Goal: Check status: Check status

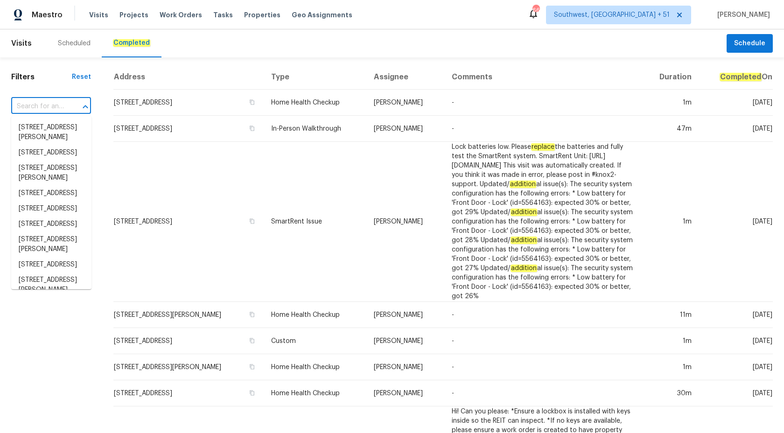
click at [45, 108] on input "text" at bounding box center [38, 106] width 54 height 14
paste input "7 Dogwood Trl Ocala, FL 34472"
type input "7 Dogwood Trl Ocala, FL 34472"
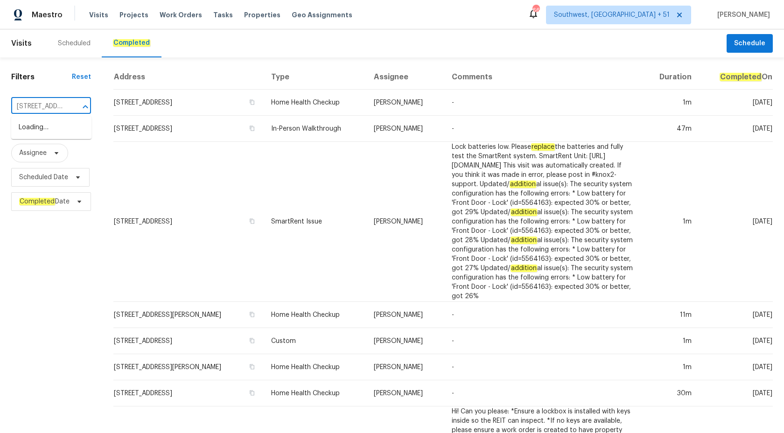
scroll to position [0, 46]
click at [45, 127] on li "7 Dogwood Trl, Ocala, FL 34472" at bounding box center [51, 127] width 80 height 15
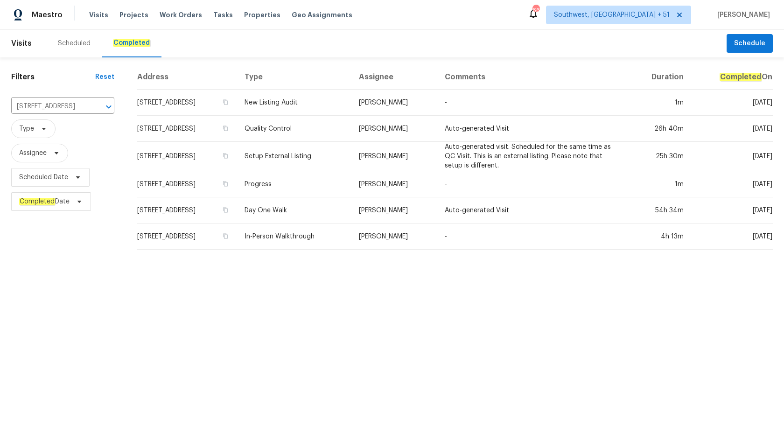
click at [314, 184] on td "Progress" at bounding box center [294, 184] width 114 height 26
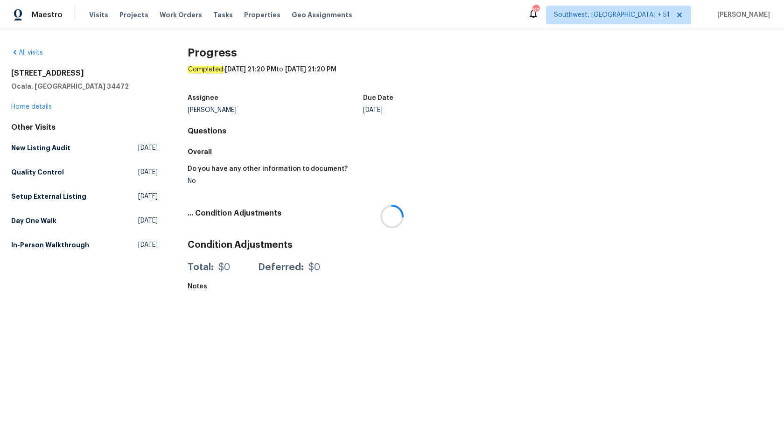
click at [36, 108] on div at bounding box center [392, 216] width 784 height 433
click at [30, 106] on link "Home details" at bounding box center [31, 107] width 41 height 7
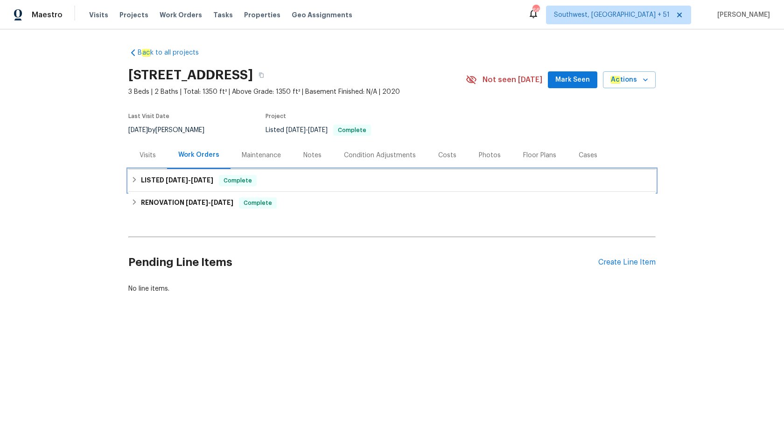
click at [206, 181] on span "9/22/25" at bounding box center [202, 180] width 22 height 7
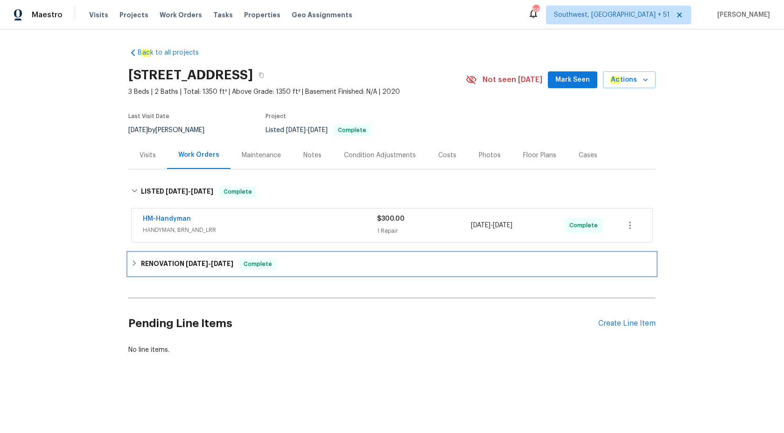
click at [200, 259] on h6 "RENOVATION 8/29/25 - 9/19/25" at bounding box center [187, 263] width 92 height 11
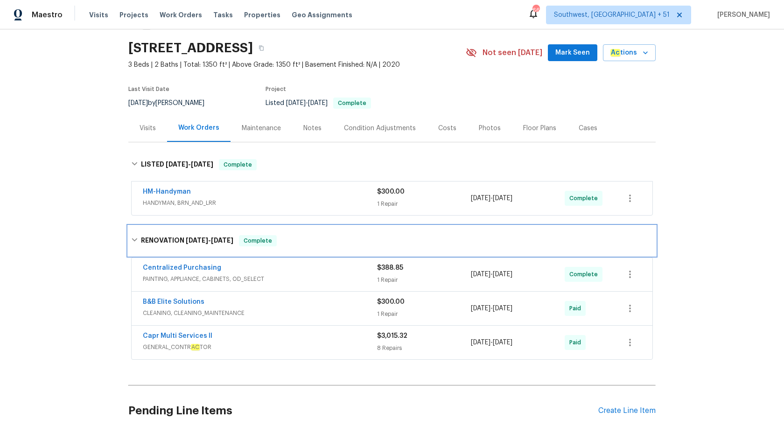
scroll to position [76, 0]
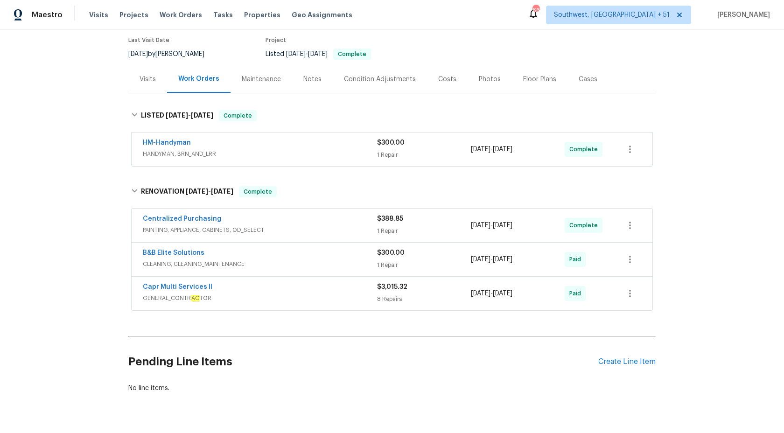
click at [301, 256] on div "B&B Elite Solutions" at bounding box center [260, 253] width 234 height 11
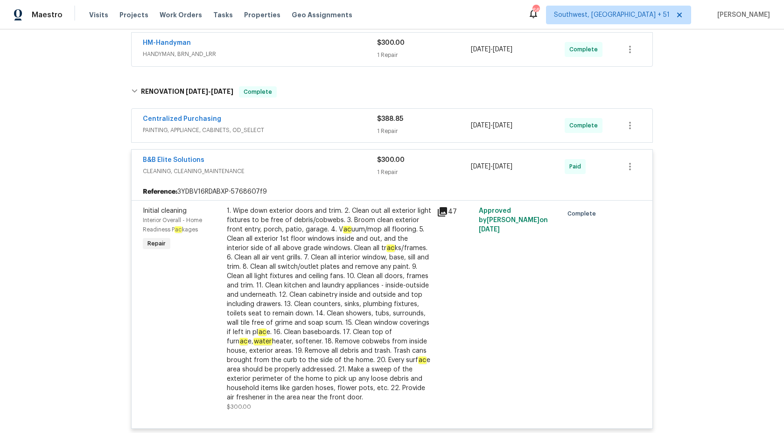
scroll to position [162, 0]
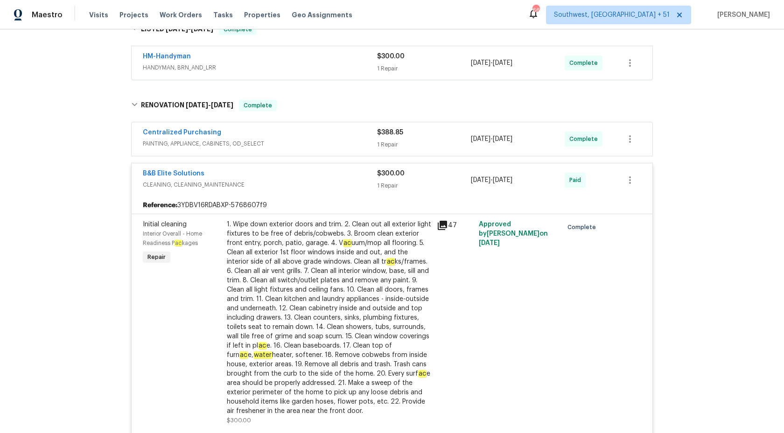
click at [369, 197] on div "Reference: 3YDBV16RDABXP-5768607f9" at bounding box center [392, 205] width 521 height 17
click at [367, 183] on span "CLEANING, CLEANING_MAINTENANCE" at bounding box center [260, 184] width 234 height 9
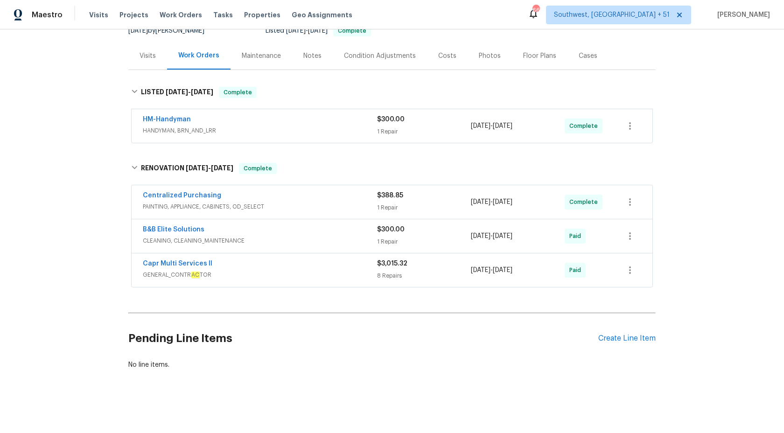
click at [333, 135] on div "HM-Handyman HANDYMAN, BRN_AND_LRR" at bounding box center [260, 126] width 234 height 22
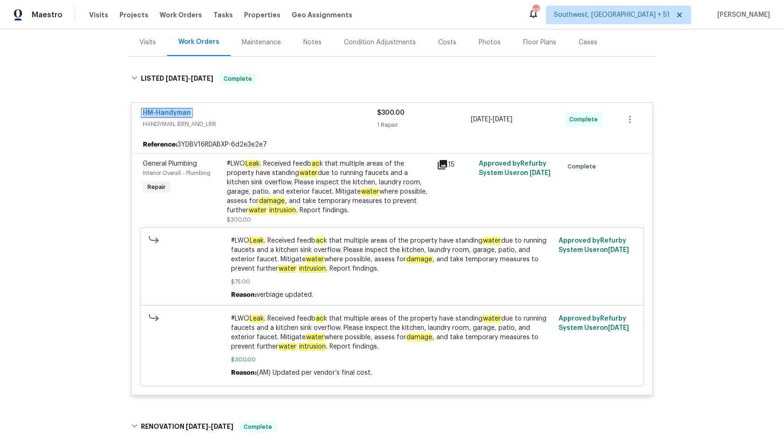
scroll to position [0, 0]
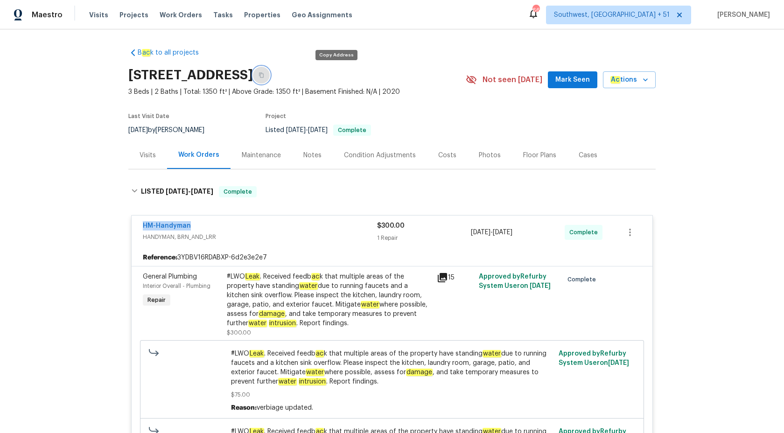
click at [270, 80] on button "button" at bounding box center [261, 75] width 17 height 17
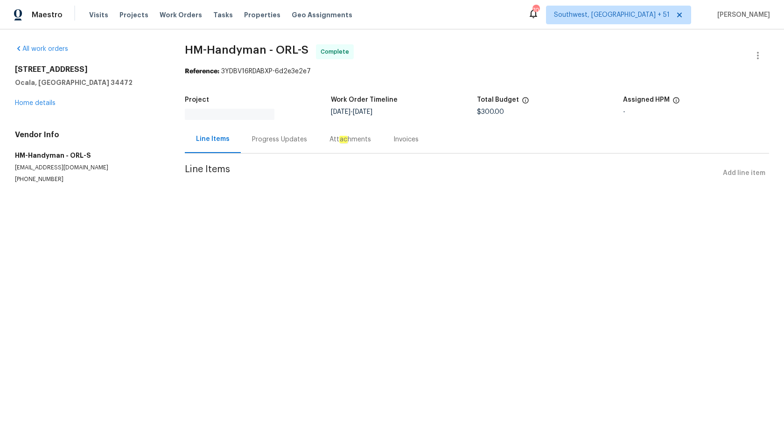
click at [272, 137] on div "Progress Updates" at bounding box center [279, 139] width 55 height 9
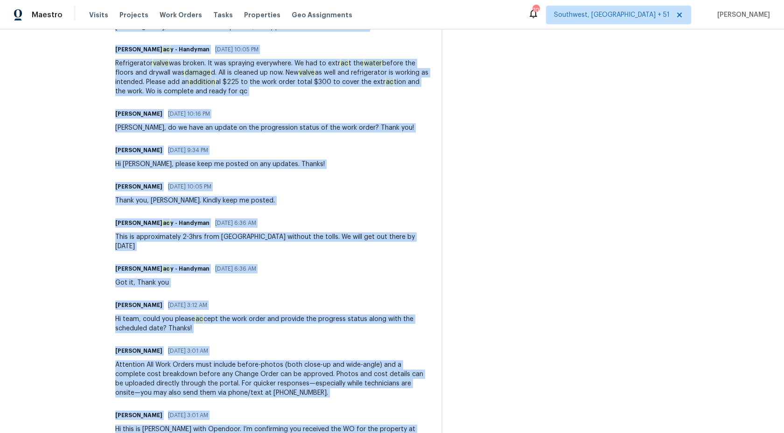
scroll to position [444, 0]
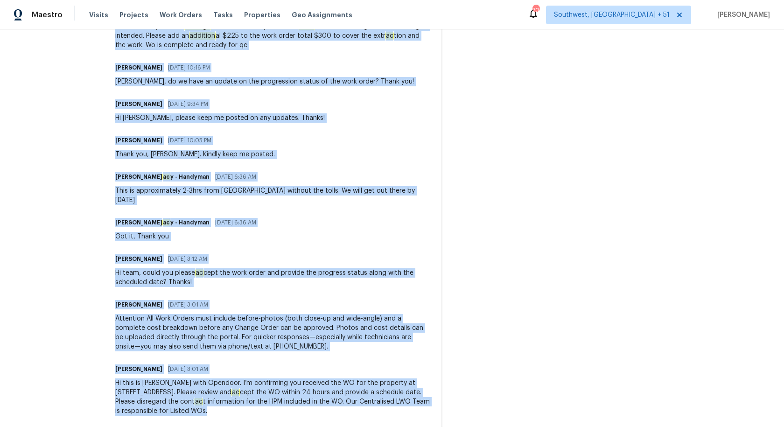
copy div "Arvind Raj M 09/22/2025 10:43 PM Hi team, thank you for completing the job, WO …"
drag, startPoint x: 115, startPoint y: 224, endPoint x: 281, endPoint y: 404, distance: 244.6
click at [281, 404] on div "All work orders 7 Dogwood Trl Ocala, FL 34472 Home details Vendor Info HM-Handy…" at bounding box center [392, 13] width 784 height 857
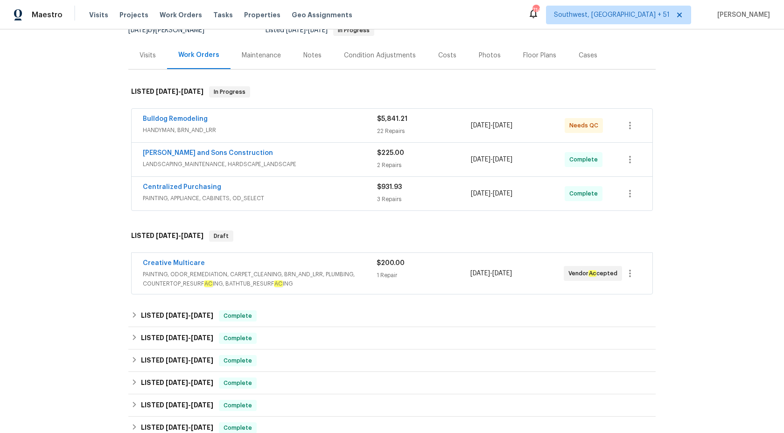
scroll to position [111, 0]
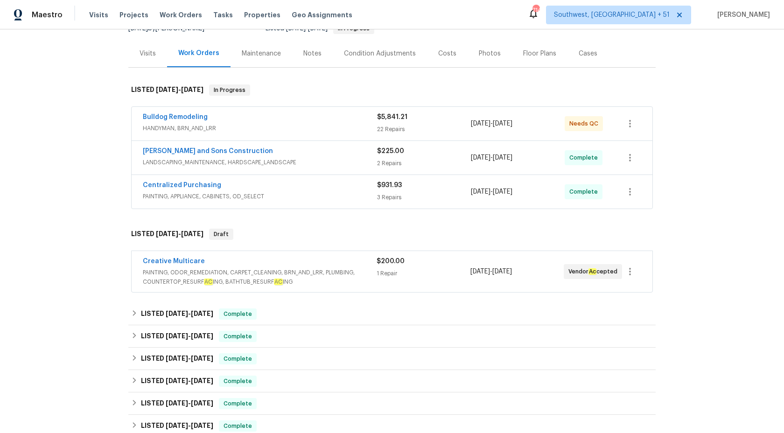
click at [313, 268] on span "PAINTING, ODOR_REMEDIATION, CARPET_CLEANING, BRN_AND_LRR, PLUMBING, COUNTERTOP_…" at bounding box center [260, 277] width 234 height 19
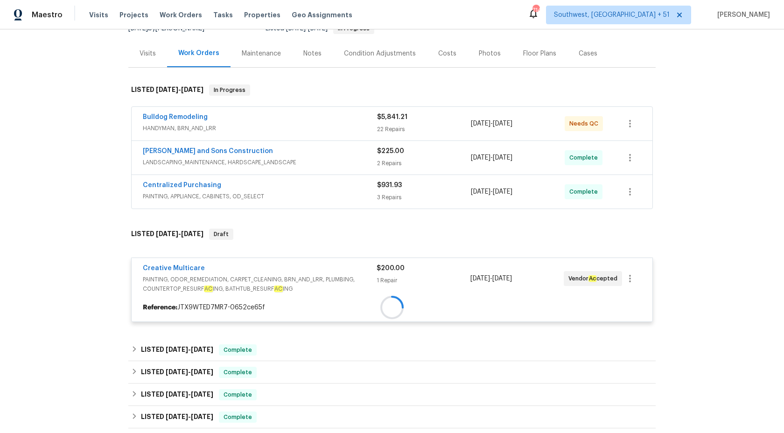
scroll to position [193, 0]
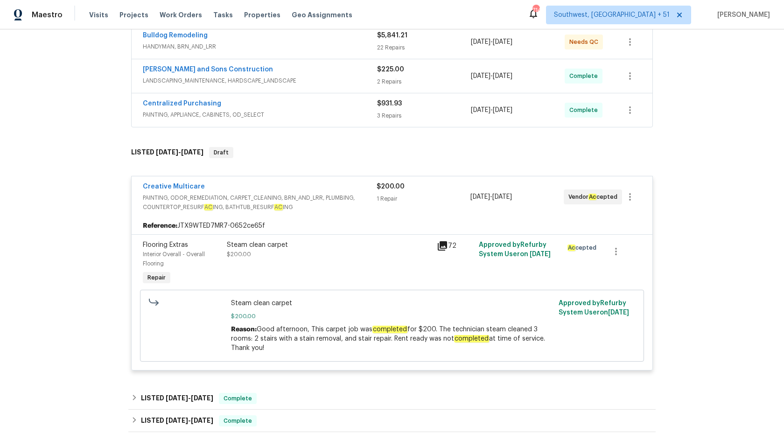
click at [381, 183] on span "$200.00" at bounding box center [390, 186] width 28 height 7
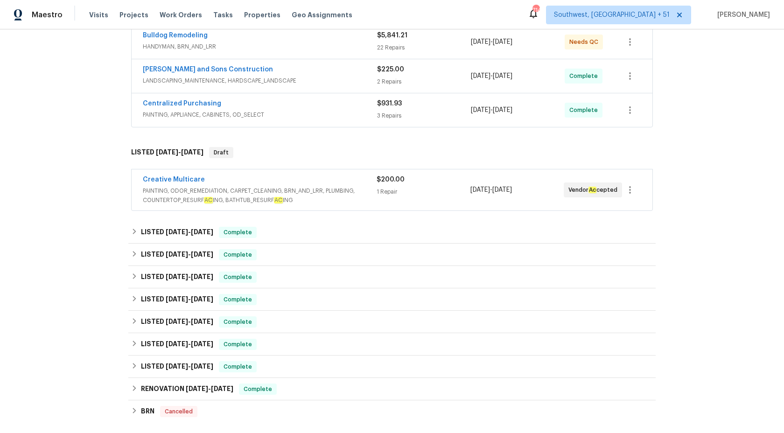
scroll to position [216, 0]
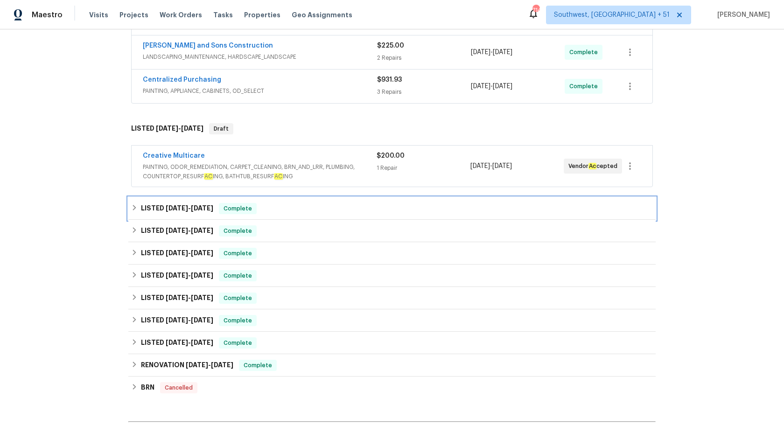
click at [235, 204] on span "Complete" at bounding box center [238, 208] width 36 height 9
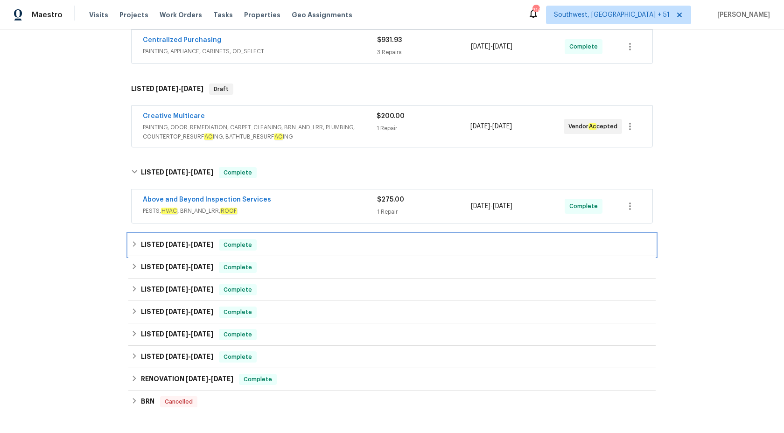
click at [220, 239] on div "LISTED 9/12/25 - 9/19/25 Complete" at bounding box center [392, 244] width 522 height 11
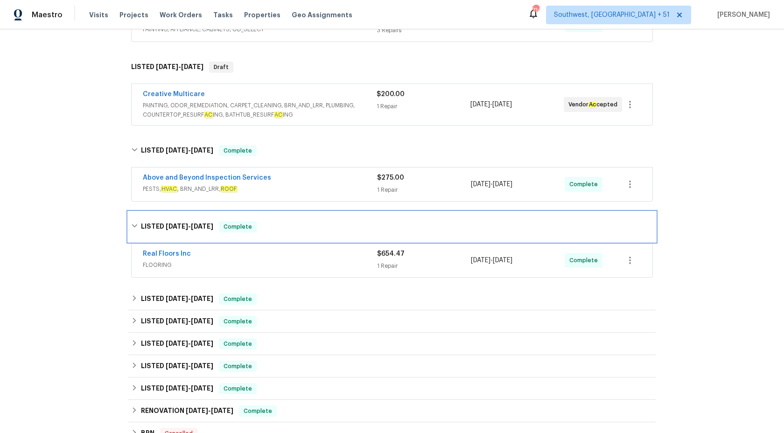
scroll to position [279, 0]
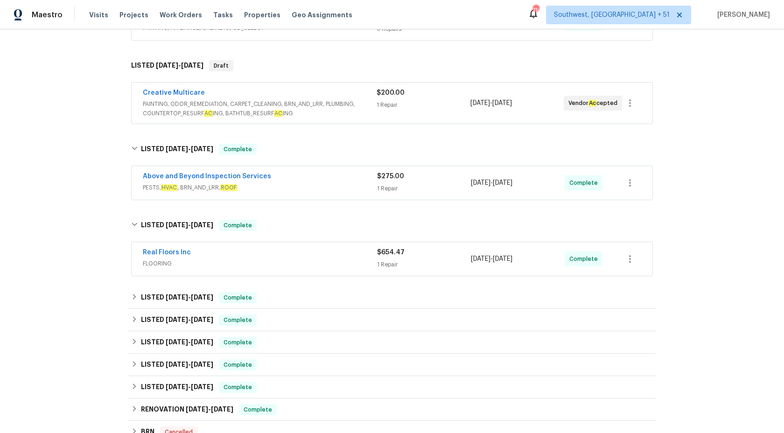
click at [328, 248] on div "Real Floors Inc" at bounding box center [260, 253] width 234 height 11
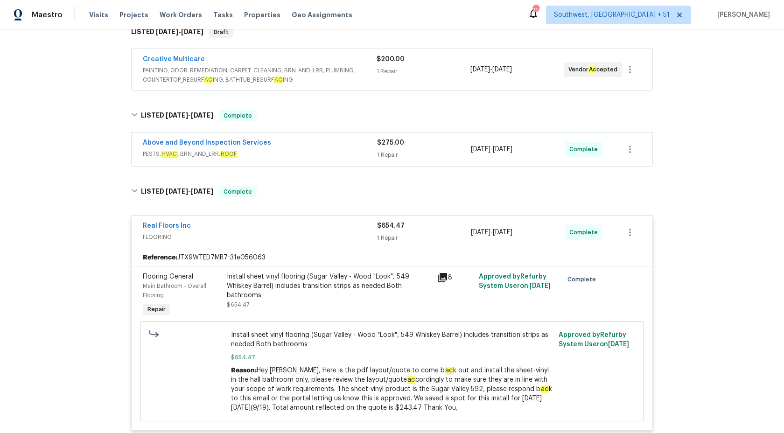
scroll to position [313, 0]
click at [330, 149] on span "PESTS, HVAC , BRN_AND_LRR, ROOF" at bounding box center [260, 153] width 234 height 9
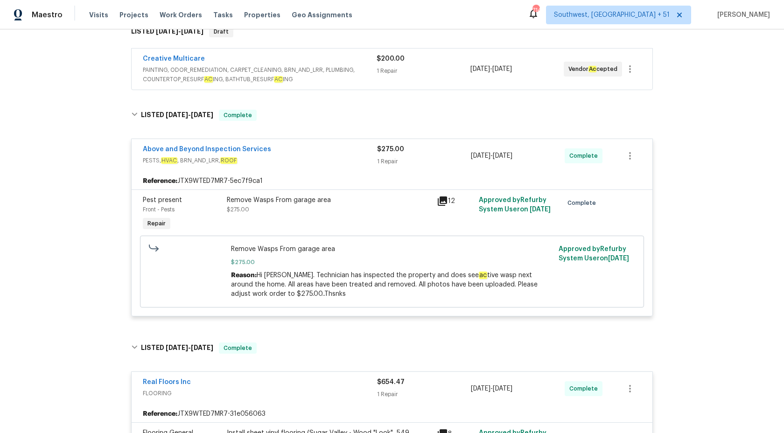
scroll to position [0, 0]
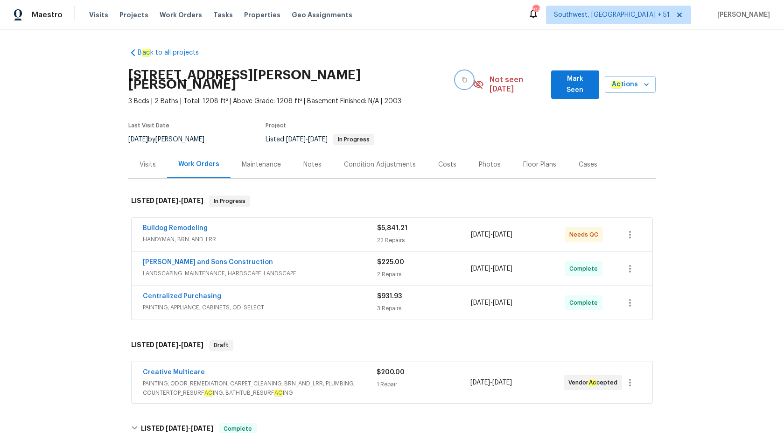
click at [456, 79] on button "button" at bounding box center [464, 79] width 17 height 17
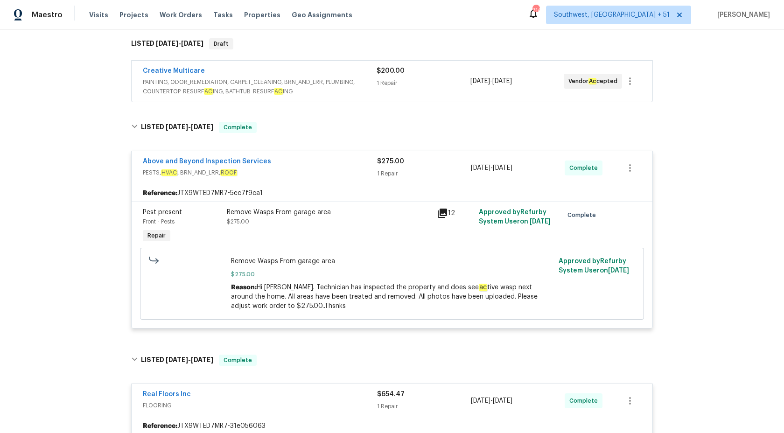
scroll to position [317, 0]
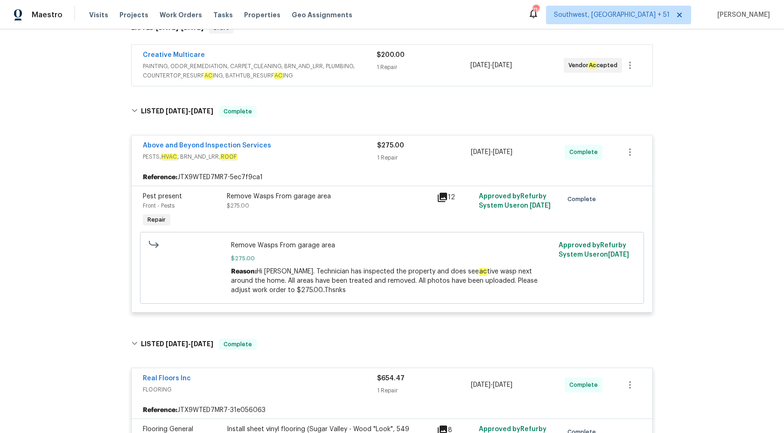
click at [420, 141] on div "$275.00" at bounding box center [424, 145] width 94 height 9
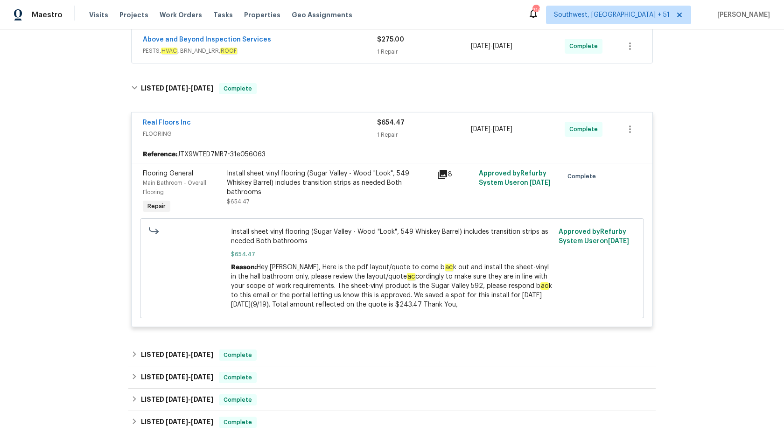
scroll to position [418, 0]
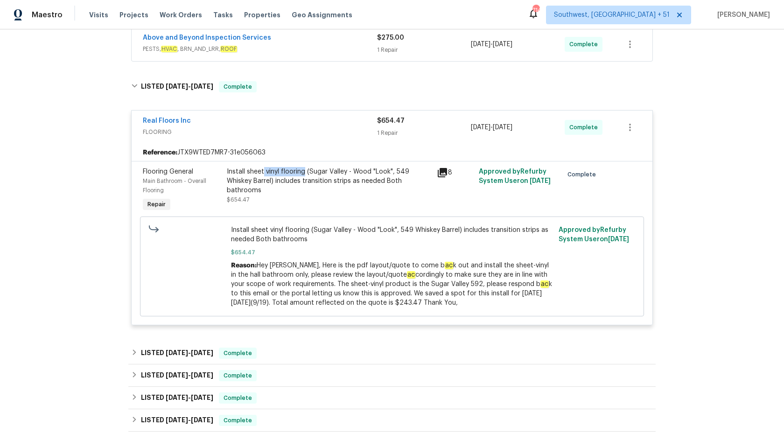
copy div "vinyl flooring"
drag, startPoint x: 264, startPoint y: 158, endPoint x: 303, endPoint y: 159, distance: 39.7
click at [303, 167] on div "Install sheet vinyl flooring (Sugar Valley - Wood "Look", 549 Whiskey Barrel) i…" at bounding box center [329, 181] width 204 height 28
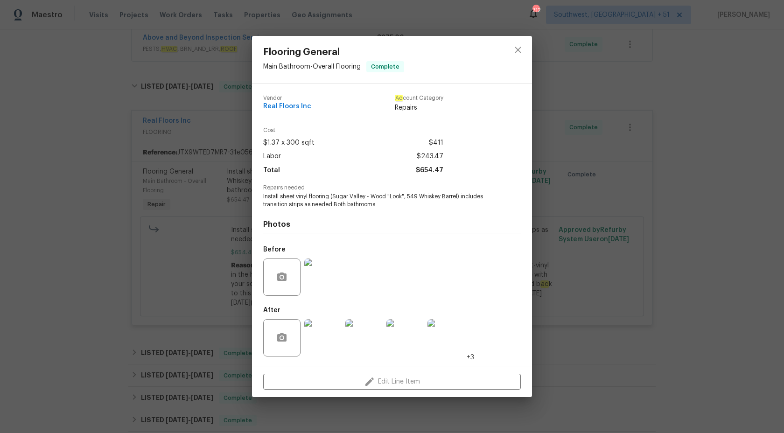
click at [685, 183] on div "Flooring General Main Bathroom - Overall Flooring Complete Vendor Real Floors I…" at bounding box center [392, 216] width 784 height 433
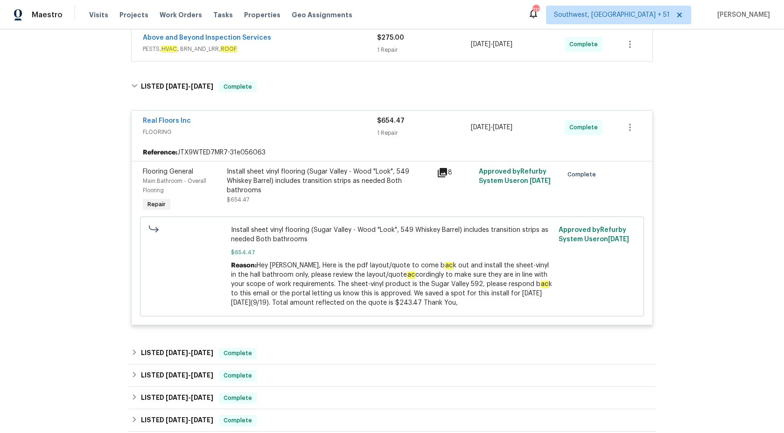
click at [393, 111] on div "Real Floors Inc FLOORING $654.47 1 Repair 9/12/2025 - 9/19/2025 Complete" at bounding box center [392, 128] width 521 height 34
click at [389, 117] on div "$654.47 1 Repair" at bounding box center [424, 127] width 94 height 22
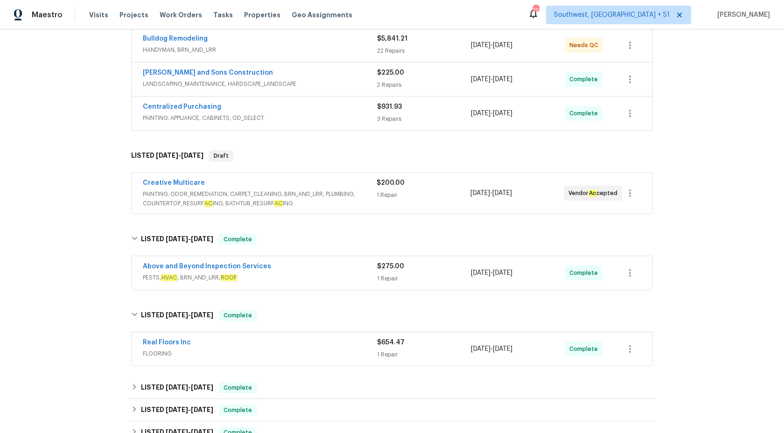
scroll to position [181, 0]
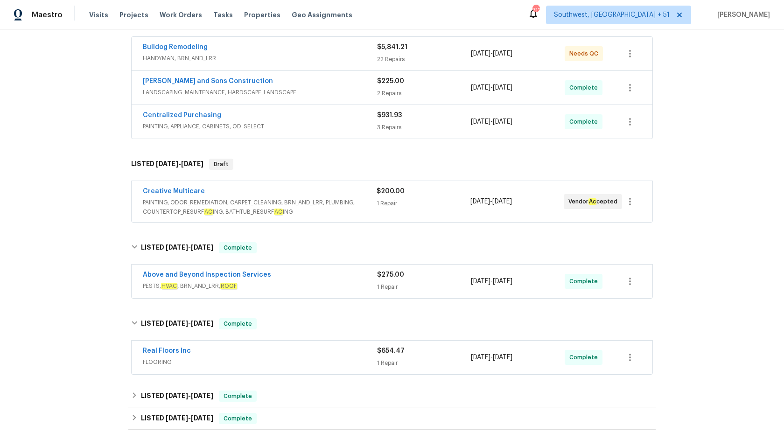
click at [355, 270] on div "Above and Beyond Inspection Services" at bounding box center [260, 275] width 234 height 11
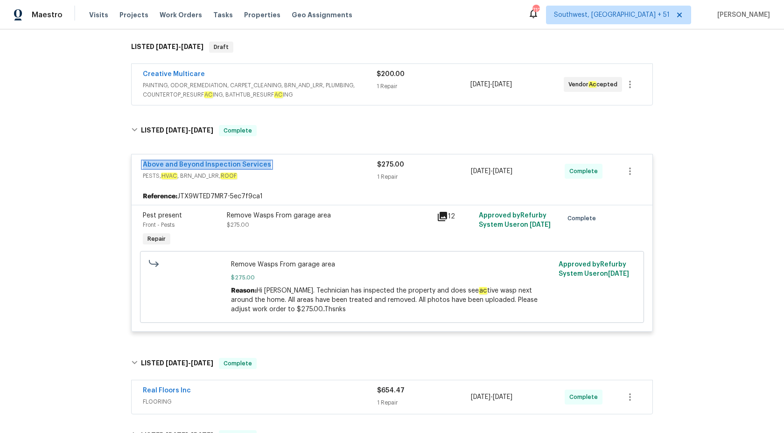
scroll to position [296, 0]
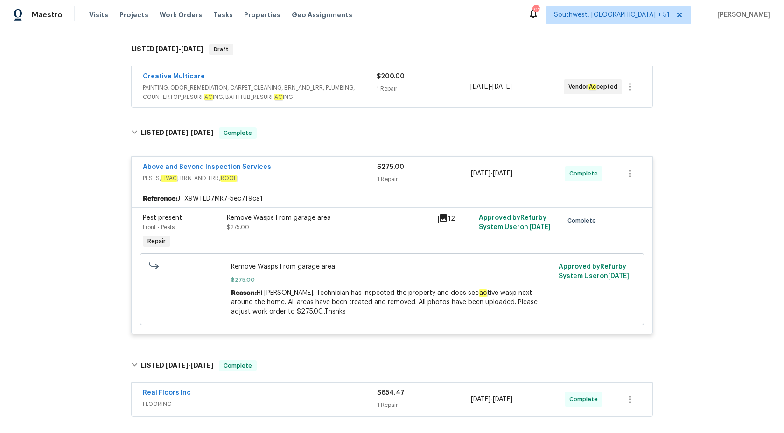
click at [386, 174] on div "1 Repair" at bounding box center [424, 178] width 94 height 9
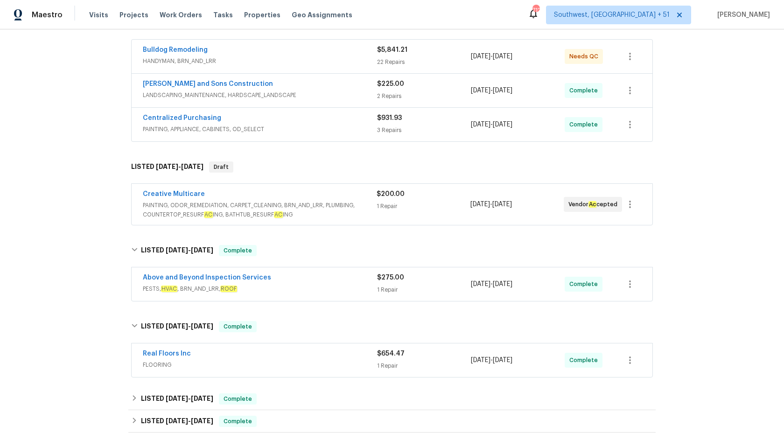
scroll to position [160, 0]
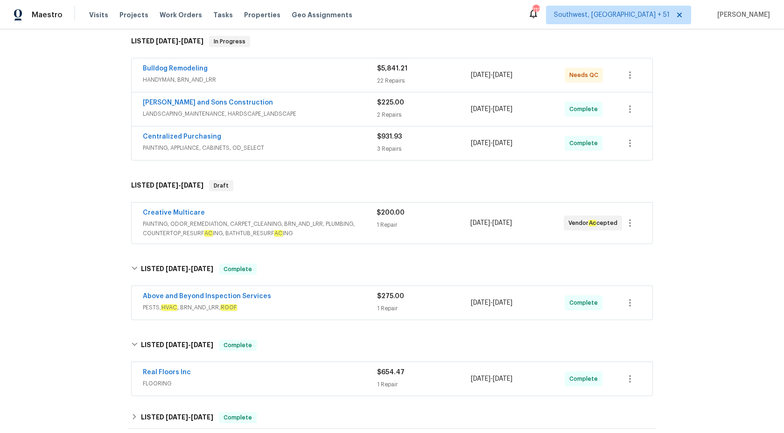
click at [377, 220] on div "1 Repair" at bounding box center [422, 224] width 93 height 9
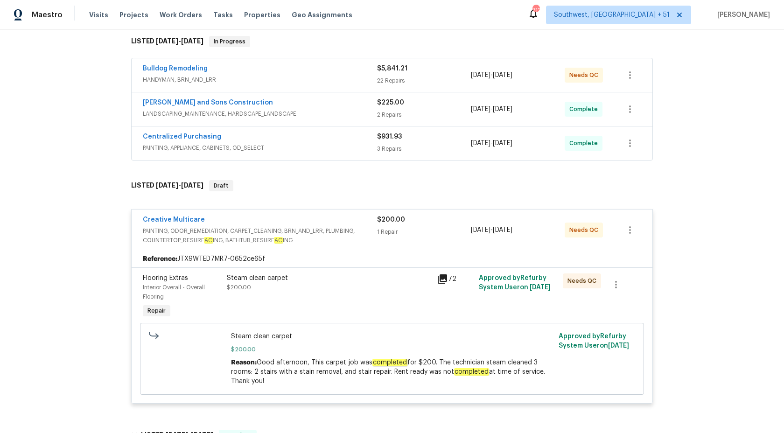
click at [377, 216] on span "$200.00" at bounding box center [391, 219] width 28 height 7
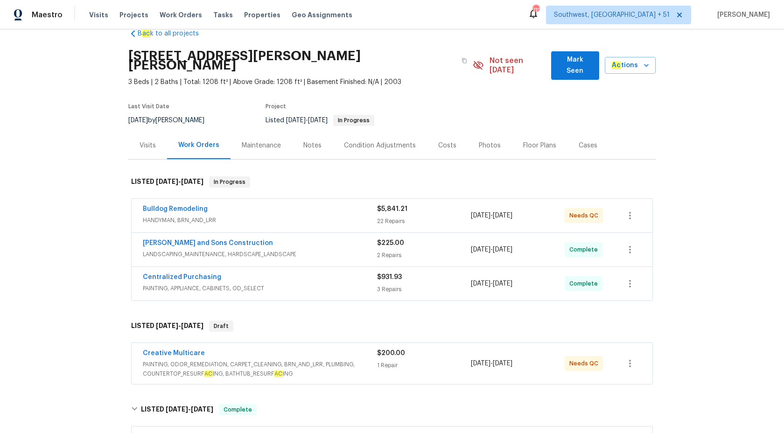
scroll to position [11, 0]
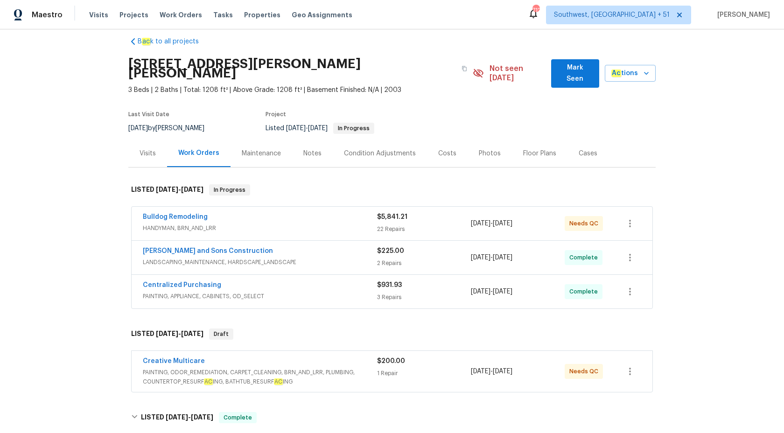
click at [369, 213] on div "Bulldog Remodeling" at bounding box center [260, 217] width 234 height 11
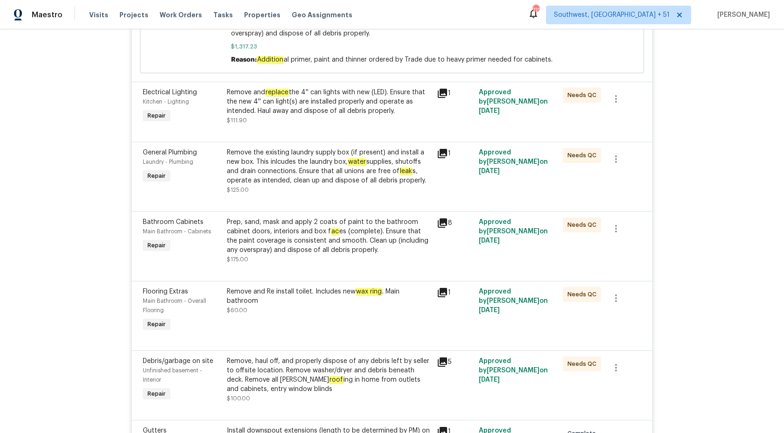
scroll to position [1195, 0]
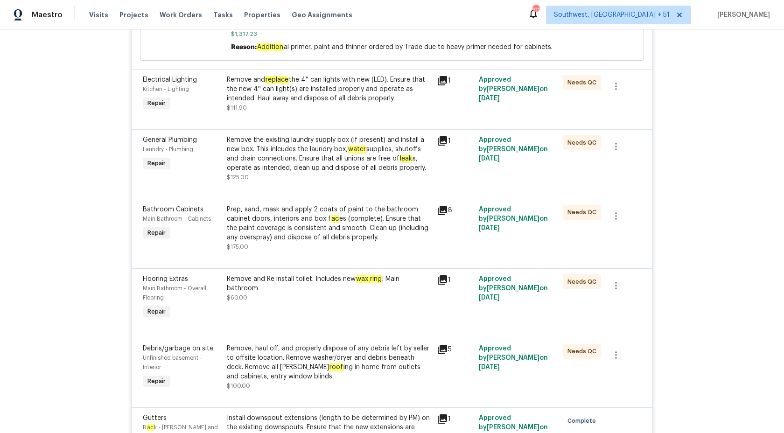
click at [349, 156] on div "Remove the existing laundry supply box (if present) and install a new box. This…" at bounding box center [329, 153] width 204 height 37
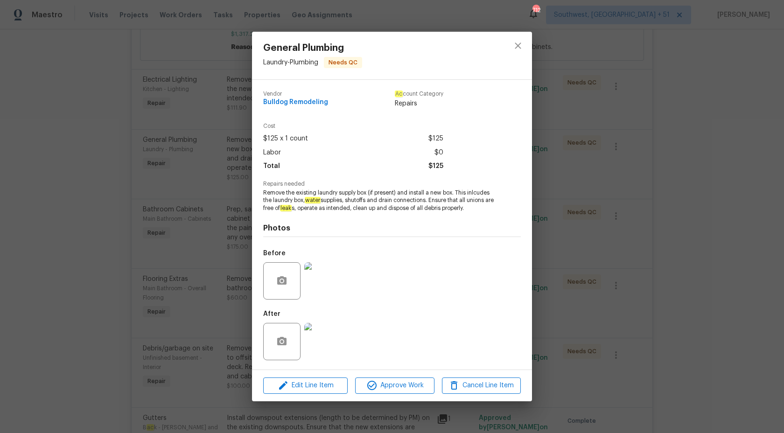
click at [644, 141] on div "General Plumbing Laundry - Plumbing Needs QC Vendor Bulldog Remodeling Ac count…" at bounding box center [392, 216] width 784 height 433
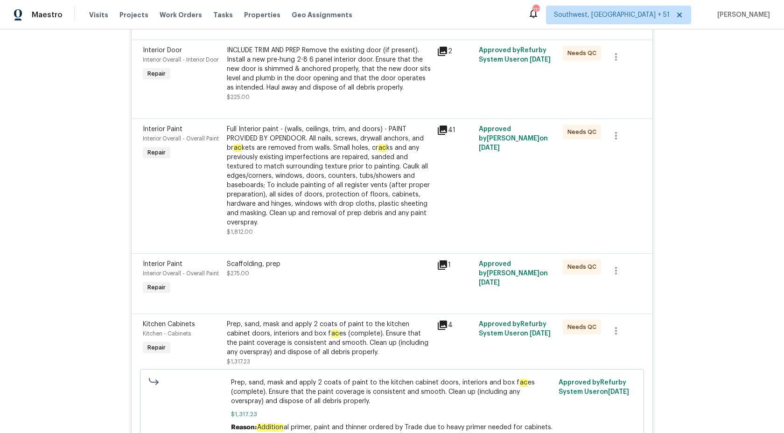
scroll to position [684, 0]
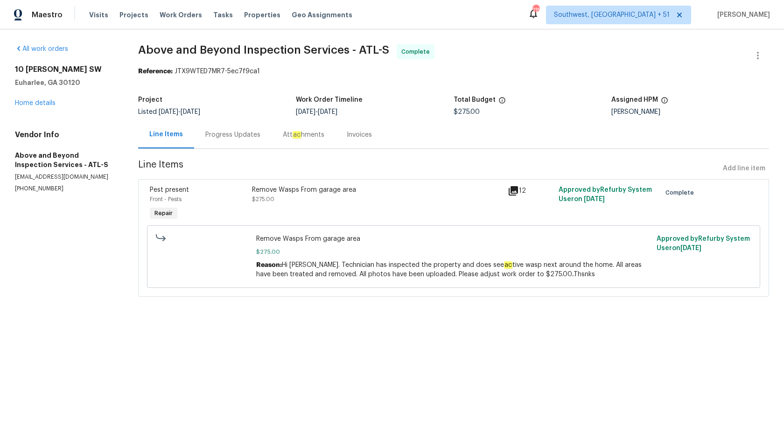
click at [362, 133] on div "Invoices" at bounding box center [359, 134] width 25 height 9
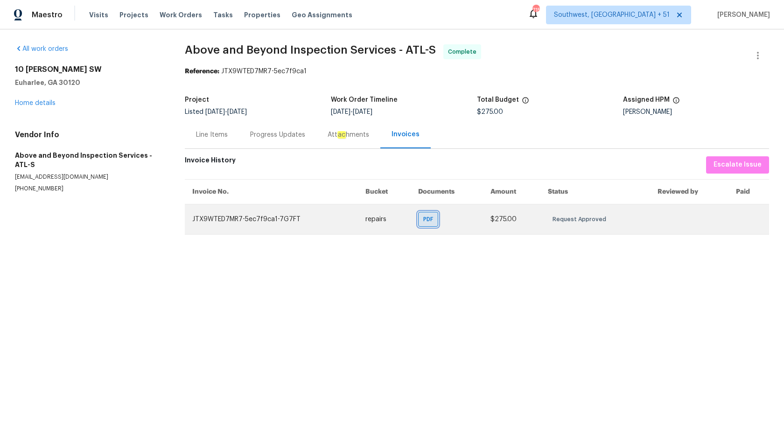
click at [418, 221] on div "PDF" at bounding box center [428, 219] width 20 height 15
